Goal: Find contact information: Find contact information

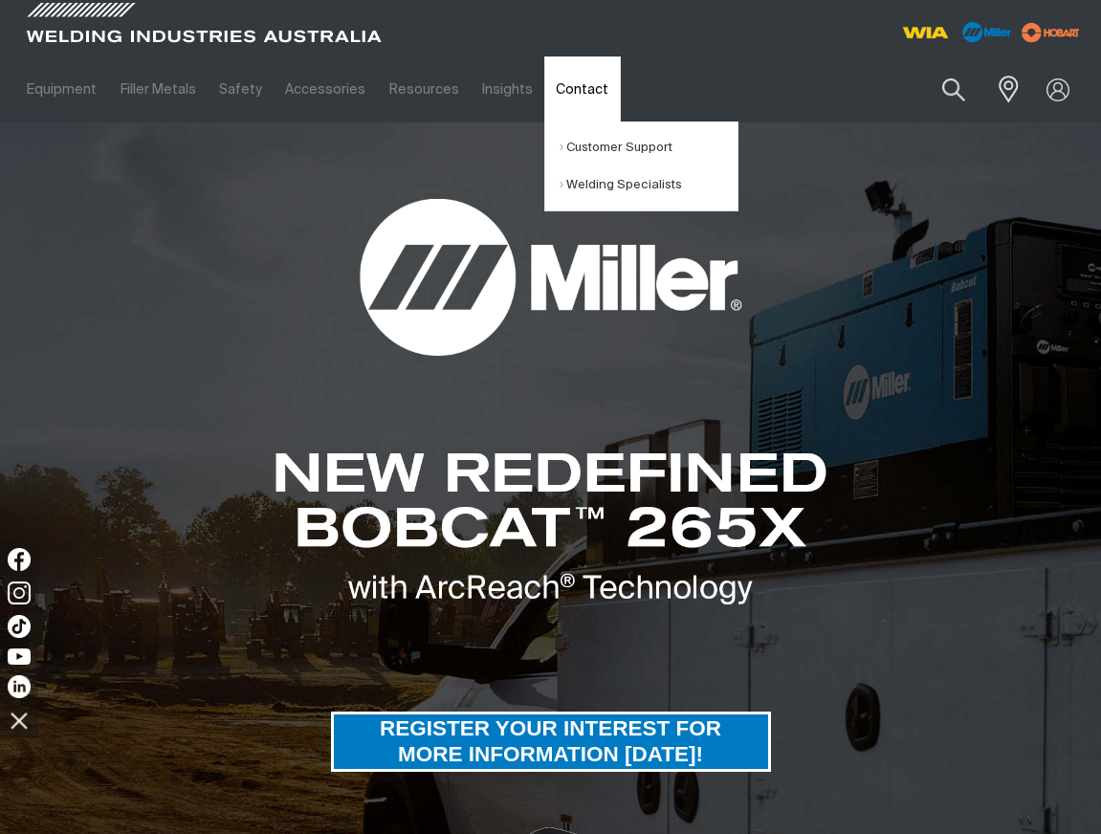
click at [554, 87] on link "Contact" at bounding box center [582, 89] width 76 height 66
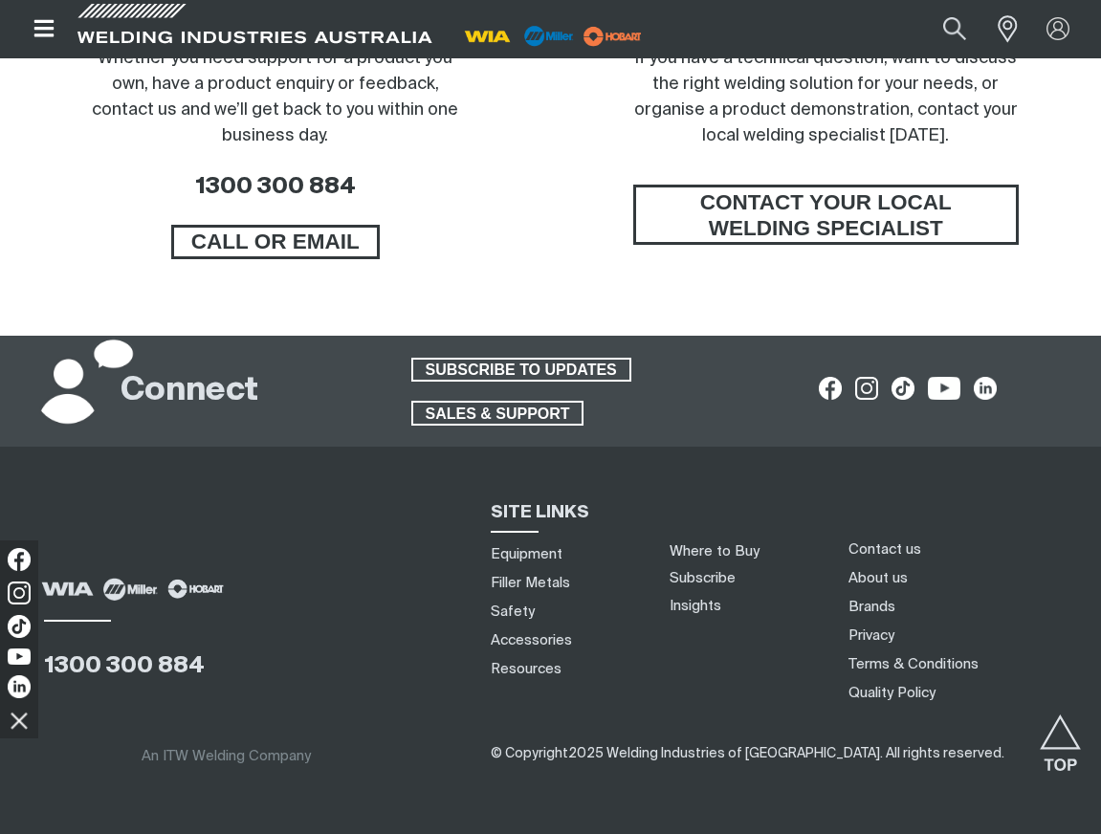
scroll to position [1537, 0]
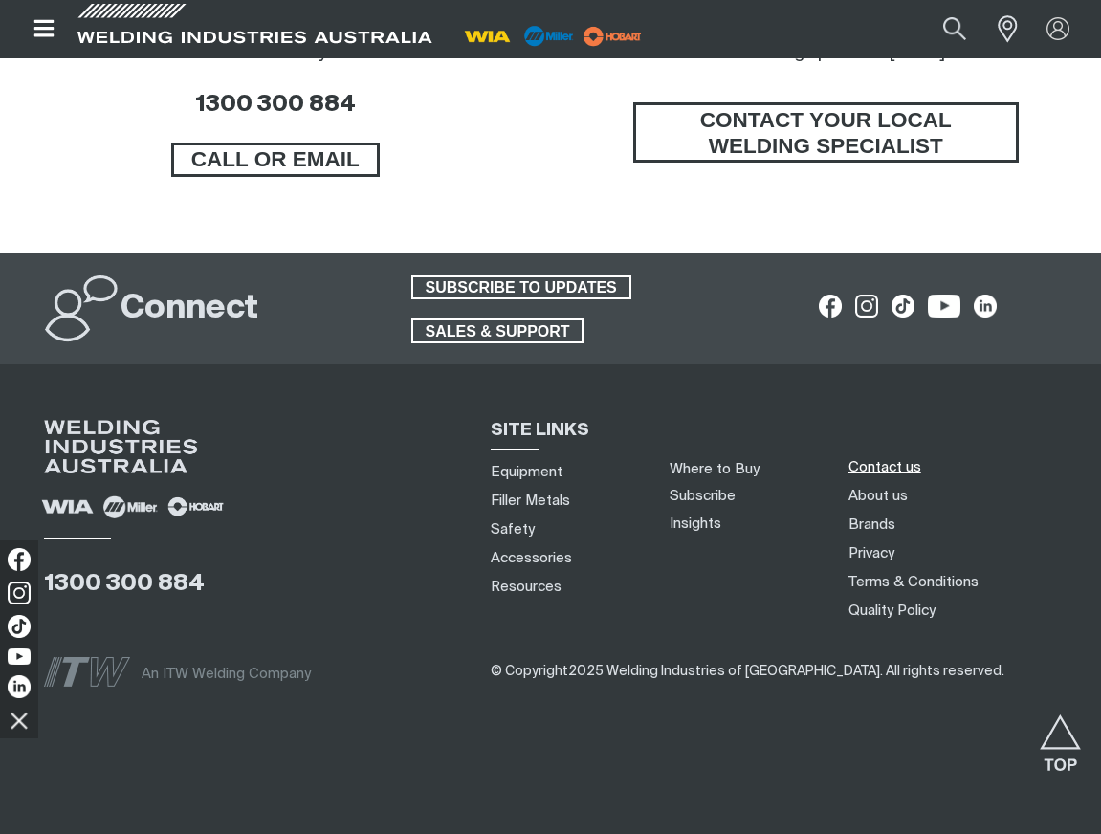
click at [877, 469] on link "Contact us" at bounding box center [884, 467] width 73 height 20
click at [830, 311] on img at bounding box center [830, 306] width 29 height 29
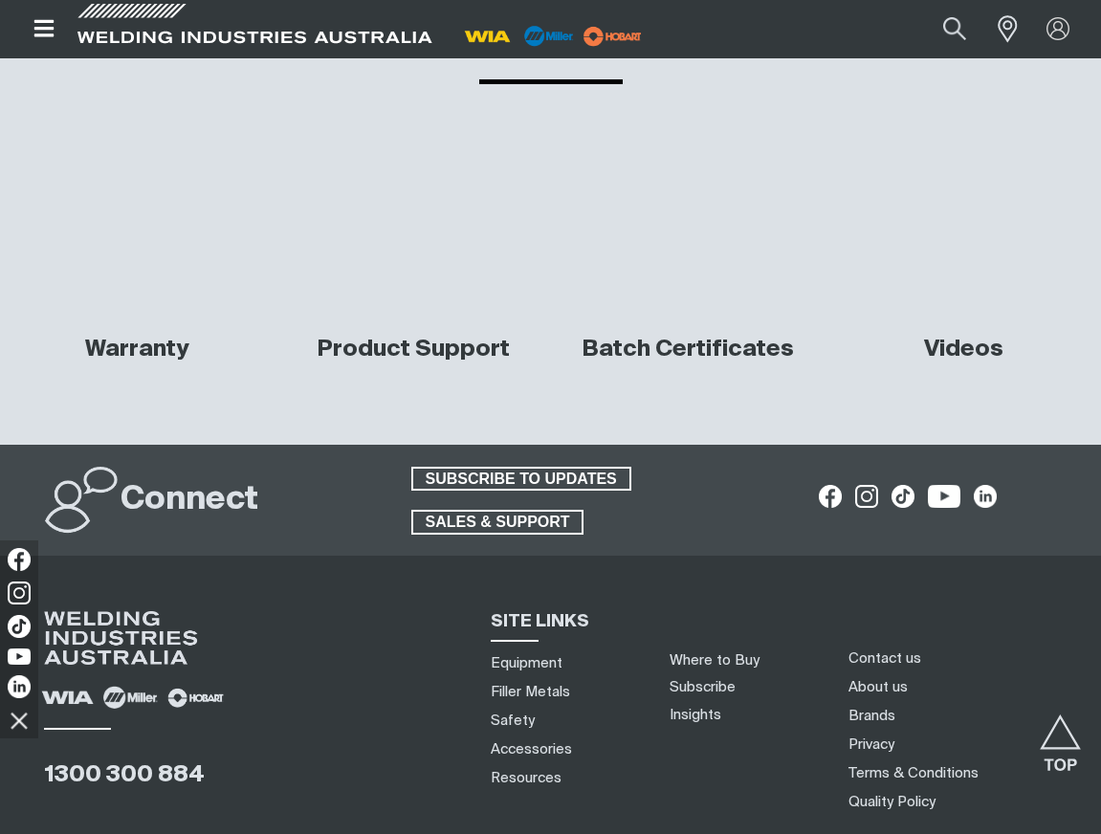
scroll to position [7200, 0]
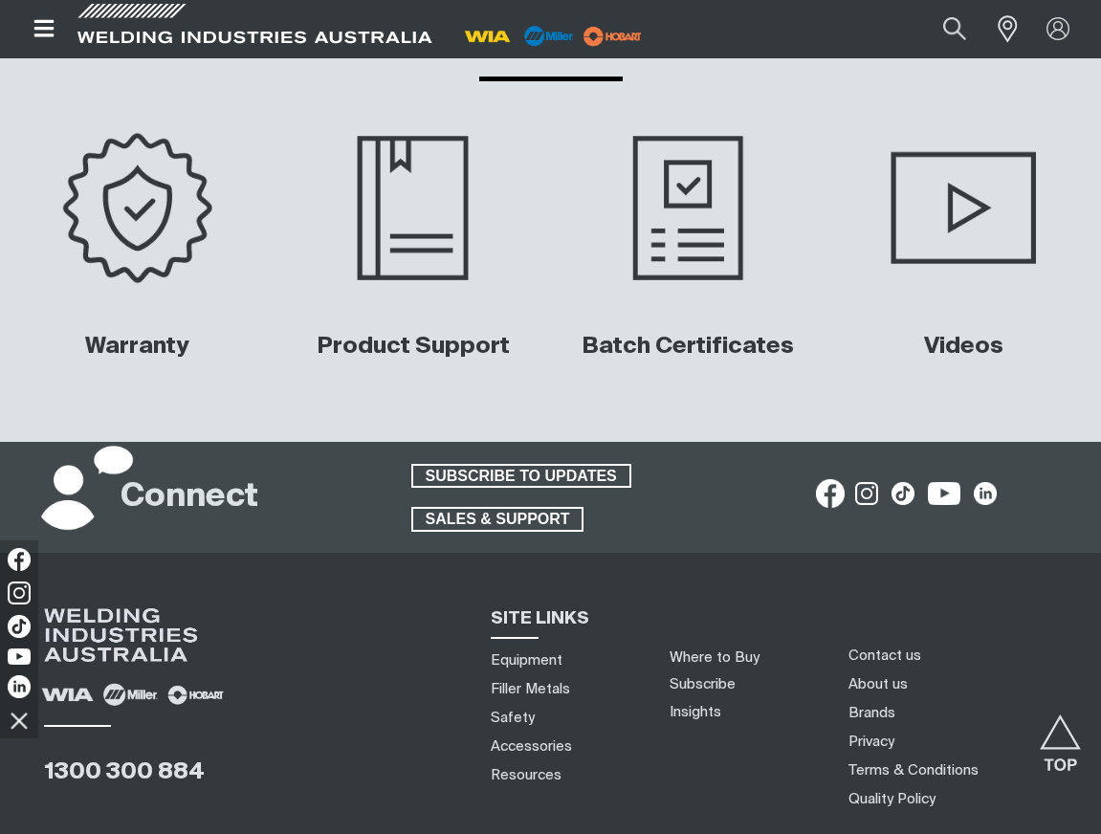
click at [833, 479] on img at bounding box center [830, 493] width 29 height 29
